Goal: Task Accomplishment & Management: Manage account settings

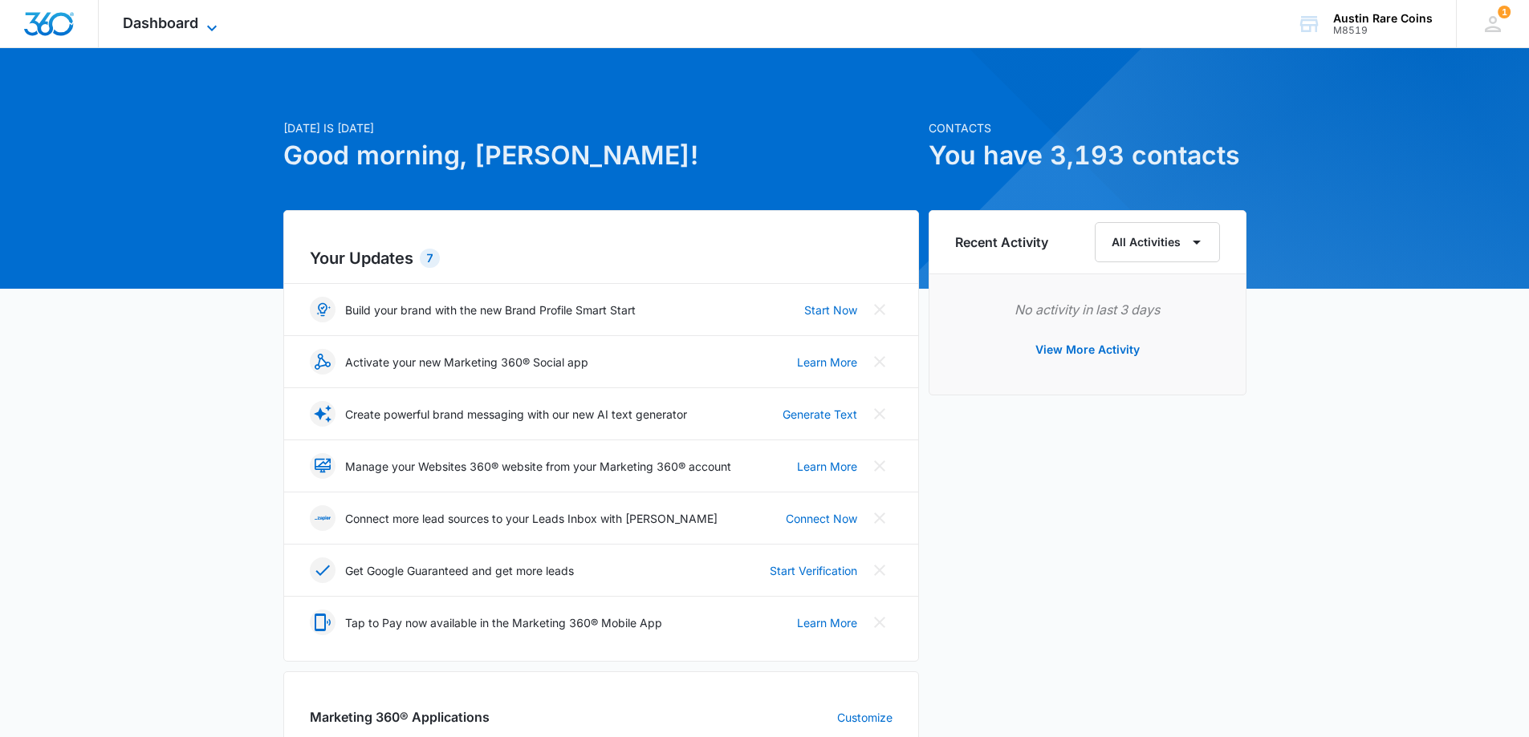
click at [138, 22] on span "Dashboard" at bounding box center [160, 22] width 75 height 17
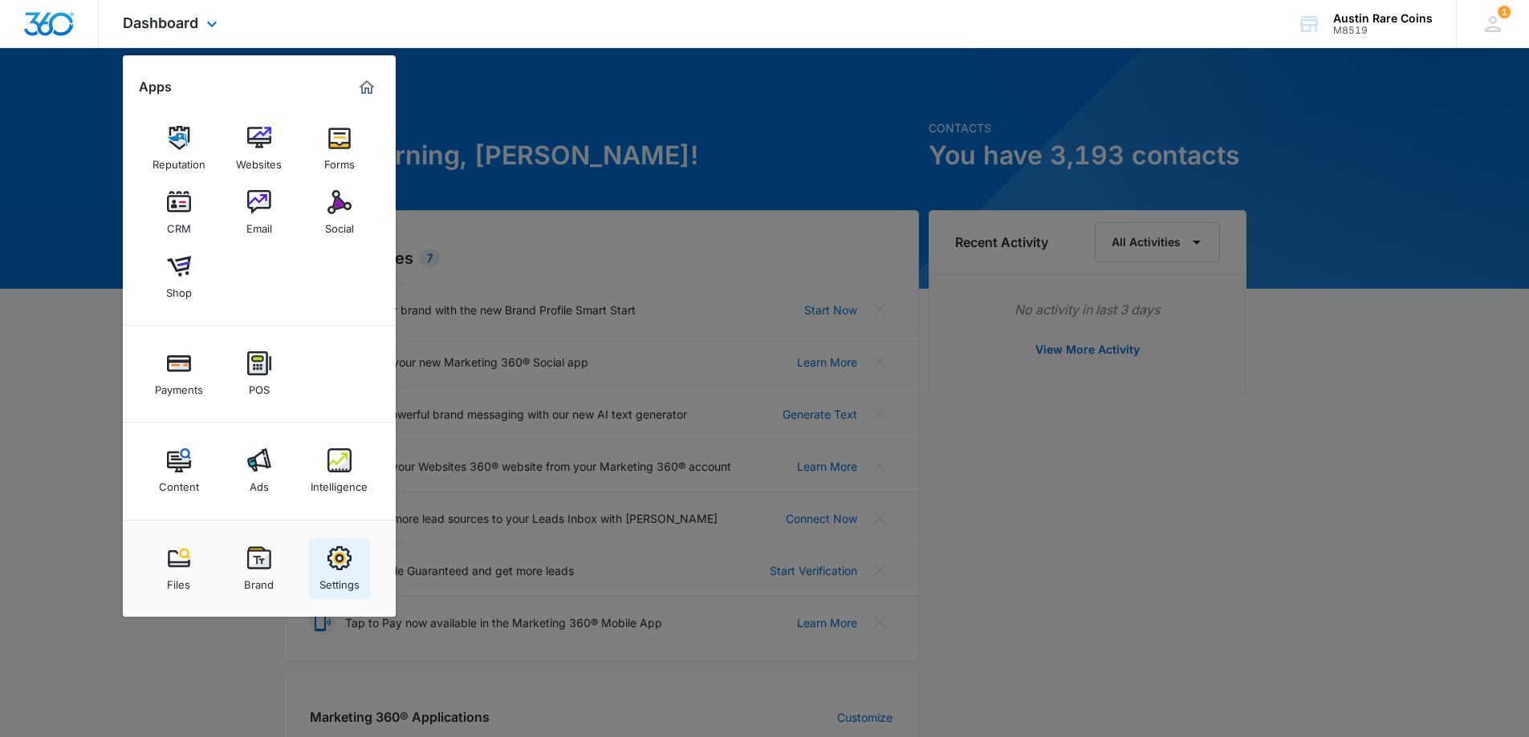
click at [347, 559] on img at bounding box center [339, 558] width 24 height 24
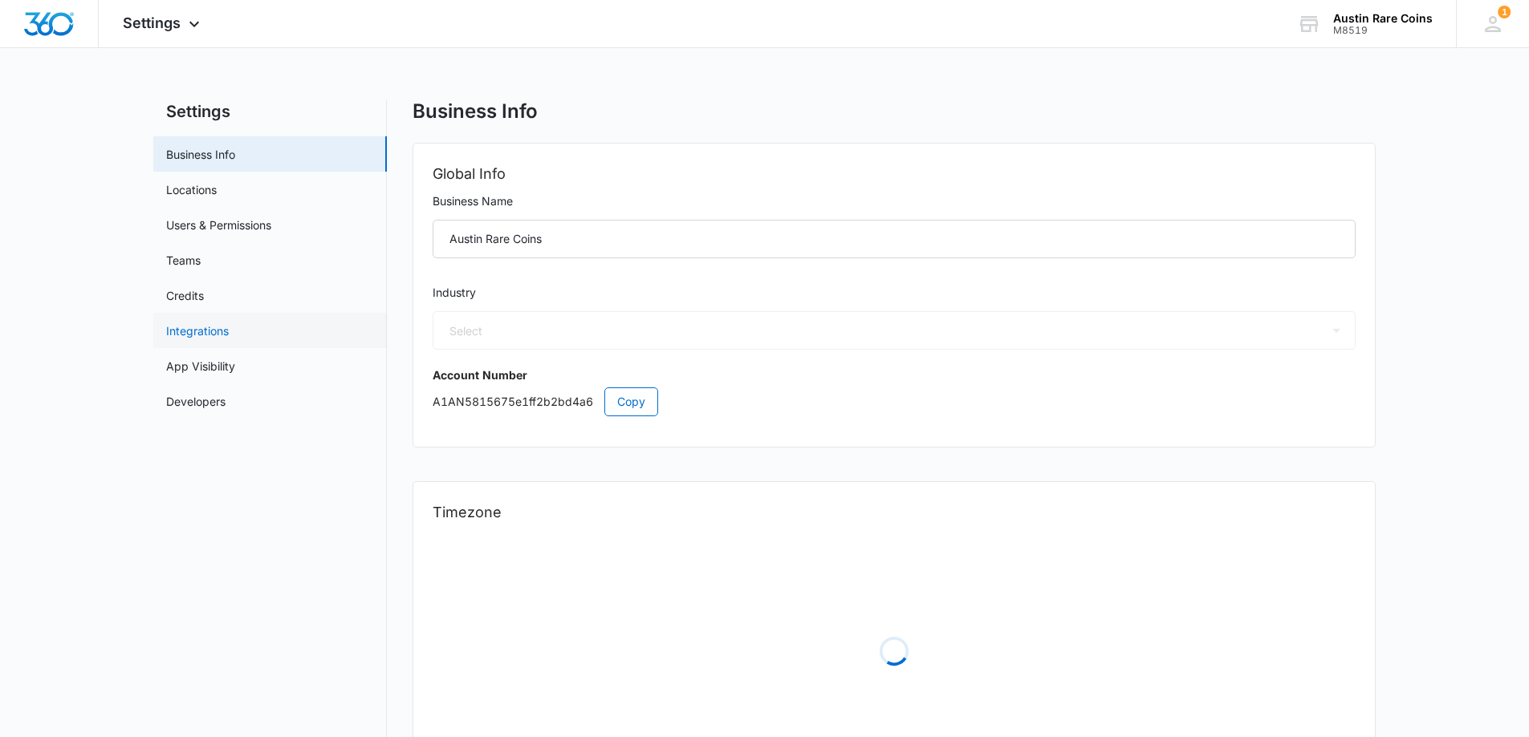
select select "33"
select select "US"
select select "America/[GEOGRAPHIC_DATA]"
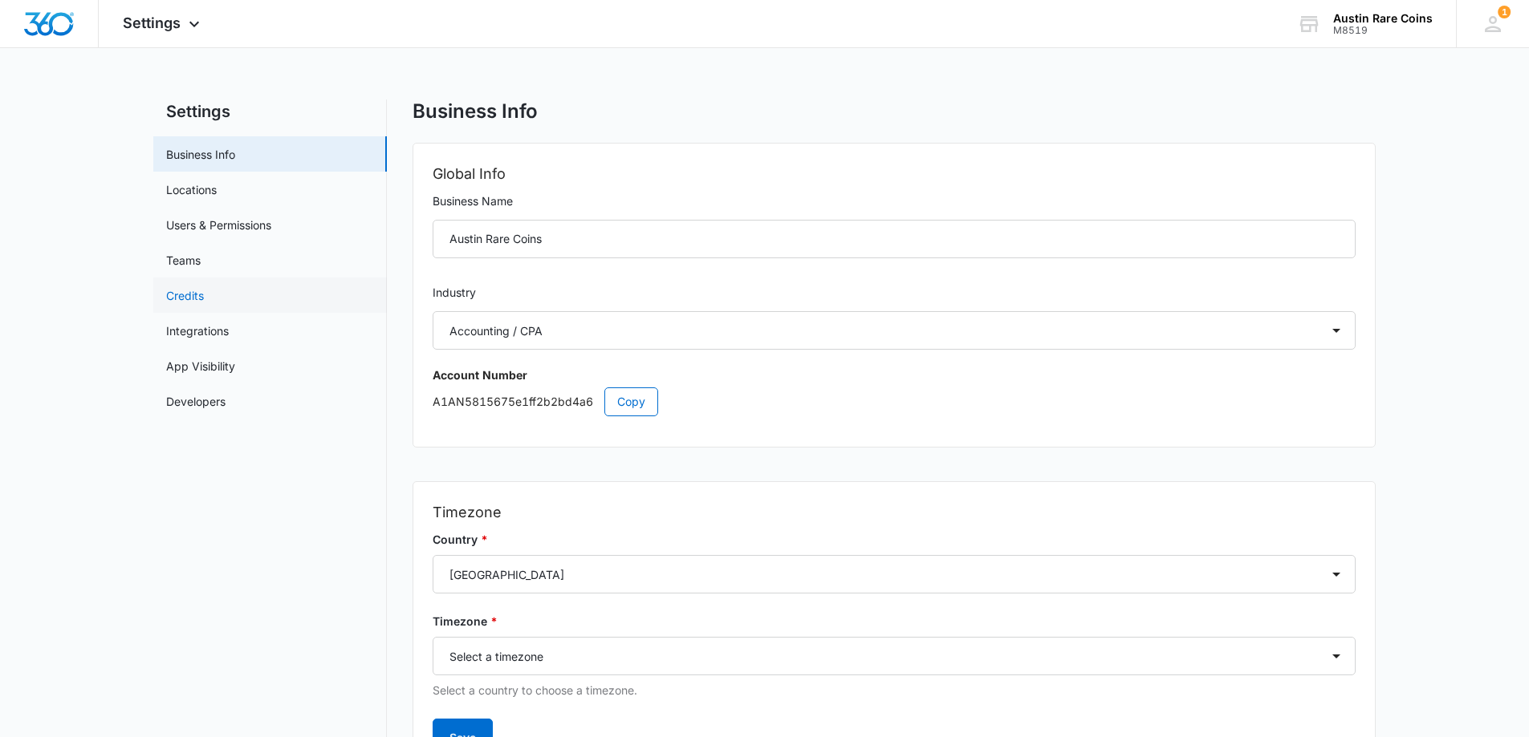
click at [183, 290] on link "Credits" at bounding box center [185, 295] width 38 height 17
